Goal: Information Seeking & Learning: Learn about a topic

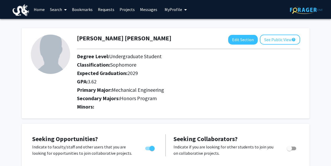
click at [79, 11] on link "Bookmarks" at bounding box center [82, 9] width 26 height 18
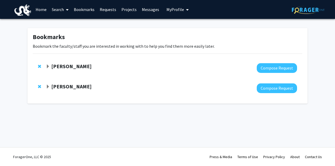
click at [48, 87] on span "Expand Lifeng Zhou Bookmark" at bounding box center [48, 86] width 4 height 4
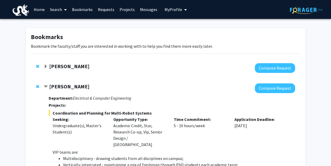
click at [48, 87] on span "Contract Lifeng Zhou Bookmark" at bounding box center [46, 86] width 4 height 4
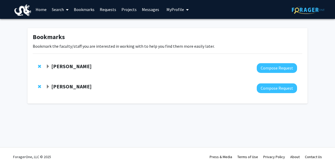
click at [48, 68] on div "[PERSON_NAME]" at bounding box center [102, 66] width 113 height 7
click at [48, 68] on span "Expand Anup Das Bookmark" at bounding box center [48, 66] width 4 height 4
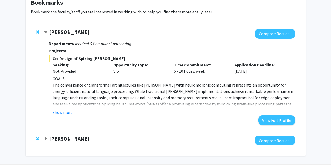
scroll to position [35, 0]
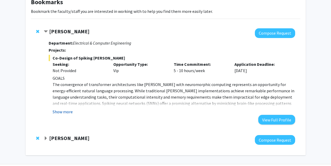
click at [70, 113] on button "Show more" at bounding box center [63, 111] width 20 height 6
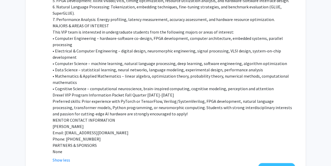
scroll to position [303, 0]
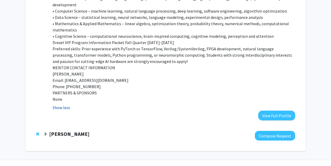
click at [67, 104] on button "Show less" at bounding box center [62, 107] width 18 height 6
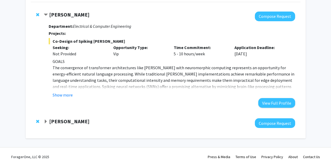
click at [62, 123] on strong "[PERSON_NAME]" at bounding box center [69, 121] width 40 height 7
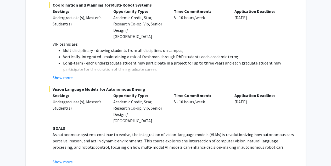
scroll to position [195, 0]
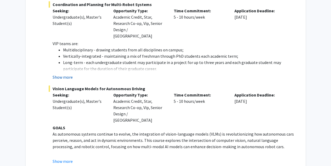
click at [72, 74] on button "Show more" at bounding box center [63, 77] width 20 height 6
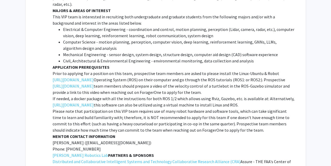
scroll to position [598, 0]
click at [91, 77] on link "[URL][DOMAIN_NAME]" at bounding box center [73, 80] width 41 height 6
click at [94, 83] on link "[URL][DOMAIN_NAME]" at bounding box center [73, 86] width 41 height 6
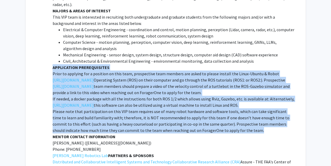
drag, startPoint x: 53, startPoint y: 53, endPoint x: 224, endPoint y: 117, distance: 182.4
copy div "LOREMIPSUMD SITAMETCONSEC Adipi el seddoeiu tem i utlabore et dolo magn, aliqua…"
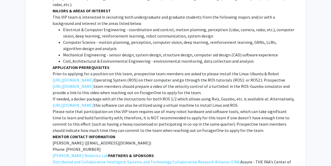
click at [148, 39] on li "Computer Science - motion planning, perception, computer vision, deep learning,…" at bounding box center [179, 45] width 232 height 13
click at [94, 102] on link "[URL][DOMAIN_NAME]" at bounding box center [73, 105] width 41 height 6
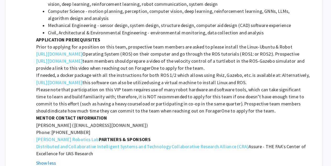
scroll to position [622, 0]
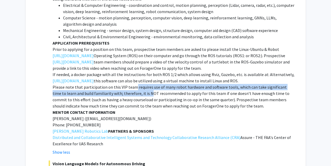
drag, startPoint x: 132, startPoint y: 73, endPoint x: 136, endPoint y: 82, distance: 10.1
click at [136, 84] on p "Please note that participation on this VIP team requires use of many robot hard…" at bounding box center [174, 96] width 242 height 25
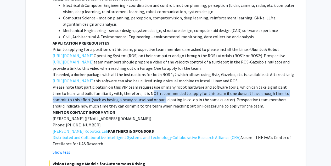
drag, startPoint x: 136, startPoint y: 82, endPoint x: 136, endPoint y: 87, distance: 4.7
click at [136, 87] on p "Please note that participation on this VIP team requires use of many robot hard…" at bounding box center [174, 96] width 242 height 25
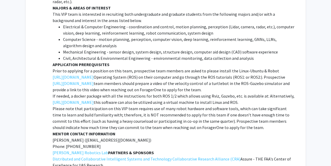
scroll to position [600, 0]
